Goal: Communication & Community: Answer question/provide support

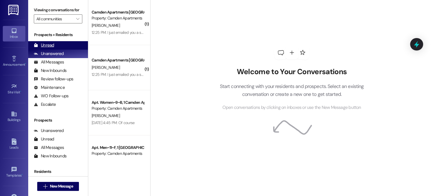
click at [51, 44] on div "Unread" at bounding box center [44, 45] width 20 height 6
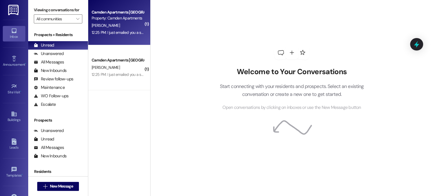
click at [122, 32] on div "12:25 PM: I just emailed you a screenshot of my financial aid for fall 12:25 PM…" at bounding box center [146, 32] width 108 height 5
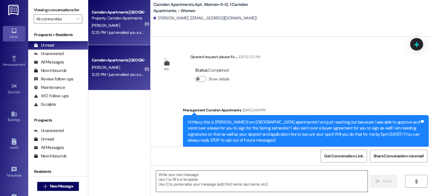
scroll to position [10568, 0]
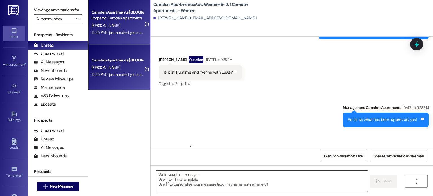
click at [182, 183] on textarea at bounding box center [261, 180] width 211 height 21
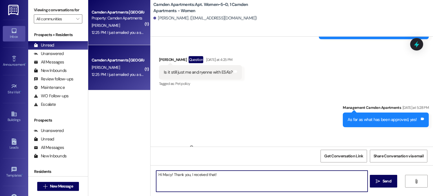
type textarea "Hi Macy! Thank you, I received that!"
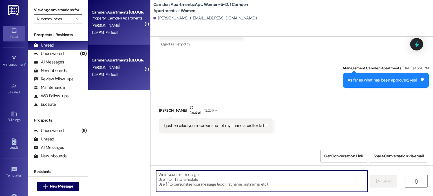
scroll to position [10647, 0]
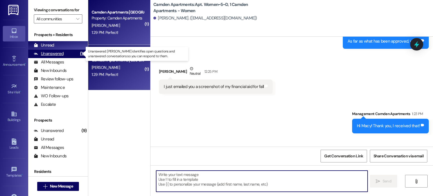
click at [55, 51] on div "Unanswered" at bounding box center [49, 54] width 30 height 6
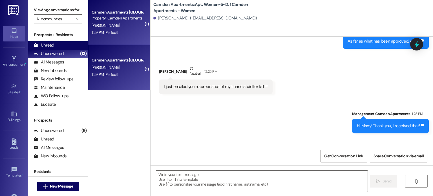
click at [56, 41] on div "Unread (0)" at bounding box center [58, 45] width 60 height 8
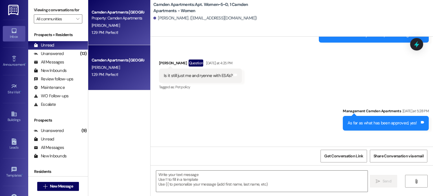
scroll to position [10655, 0]
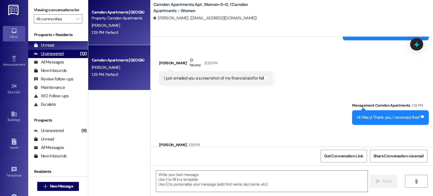
click at [63, 54] on div "Unanswered (13)" at bounding box center [58, 54] width 60 height 8
click at [65, 46] on div "Unread (0)" at bounding box center [58, 45] width 60 height 8
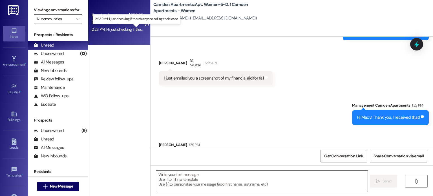
click at [115, 29] on div "2:23 PM: Hi just checking if there's anyone selling their lease 2:23 PM: Hi jus…" at bounding box center [140, 29] width 96 height 5
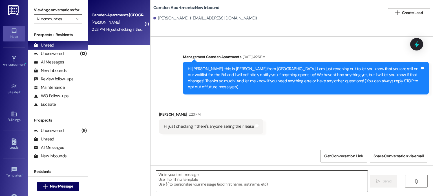
scroll to position [0, 0]
click at [242, 178] on textarea at bounding box center [261, 180] width 211 height 21
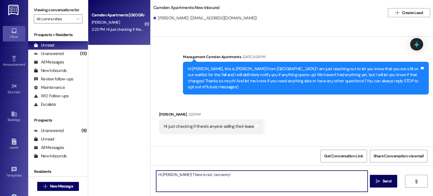
type textarea "Hi [PERSON_NAME]! There is not, I am sorry!"
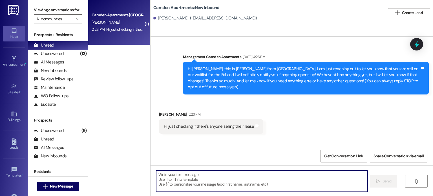
scroll to position [25, 0]
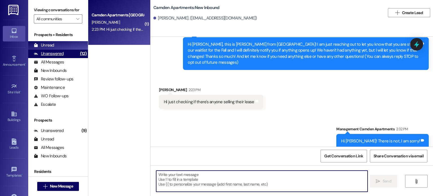
click at [63, 56] on div "Unanswered (12)" at bounding box center [58, 54] width 60 height 8
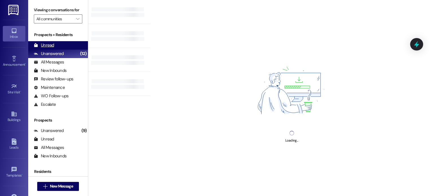
click at [66, 48] on div "Unread (0)" at bounding box center [58, 45] width 60 height 8
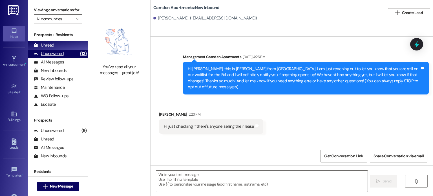
click at [66, 55] on div "Unanswered (12)" at bounding box center [58, 54] width 60 height 8
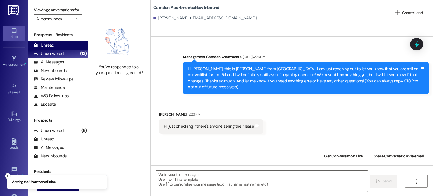
click at [69, 47] on div "Unread (0)" at bounding box center [58, 45] width 60 height 8
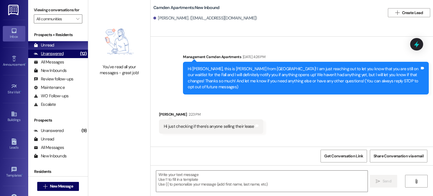
click at [62, 54] on div "Unanswered" at bounding box center [49, 54] width 30 height 6
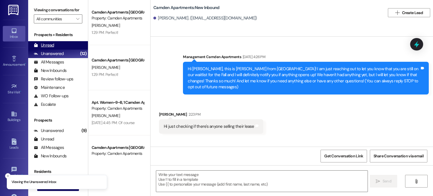
click at [61, 45] on div "Unread (0)" at bounding box center [58, 45] width 60 height 8
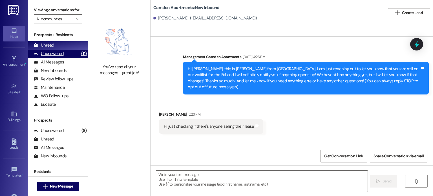
click at [56, 57] on div "Unanswered" at bounding box center [49, 54] width 30 height 6
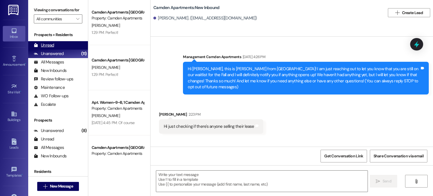
click at [56, 48] on div "Unread (0)" at bounding box center [58, 45] width 60 height 8
